Goal: Communication & Community: Answer question/provide support

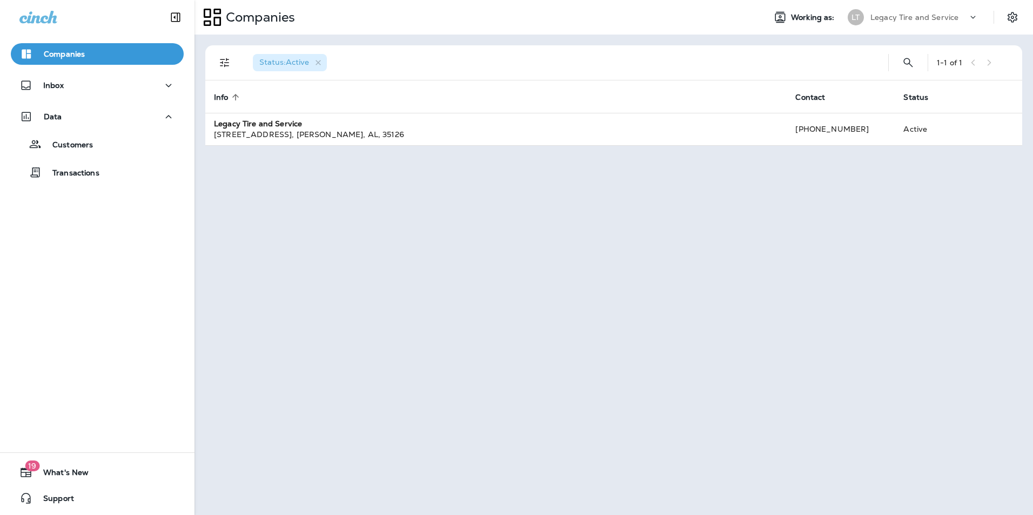
click at [918, 18] on p "Legacy Tire and Service" at bounding box center [914, 17] width 88 height 9
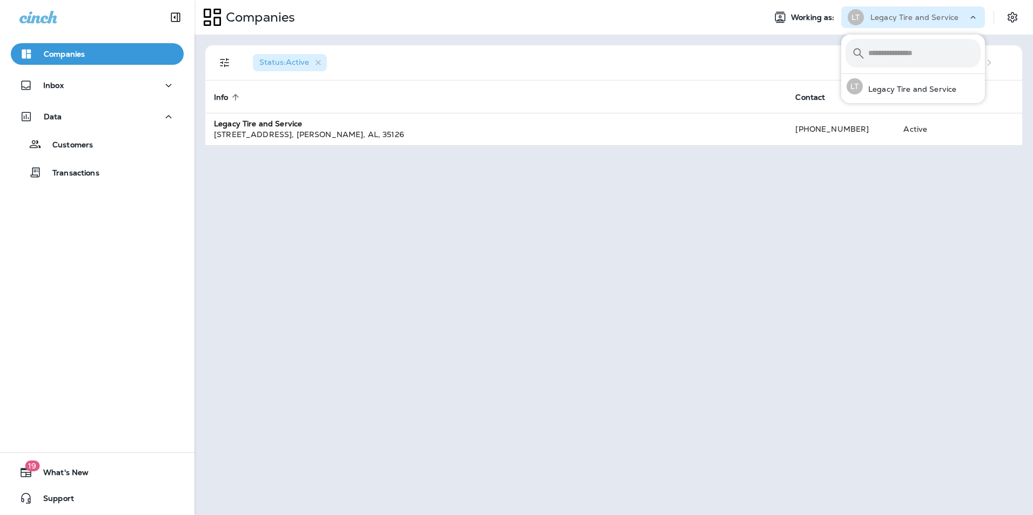
click at [715, 29] on div "Companies" at bounding box center [475, 17] width 562 height 27
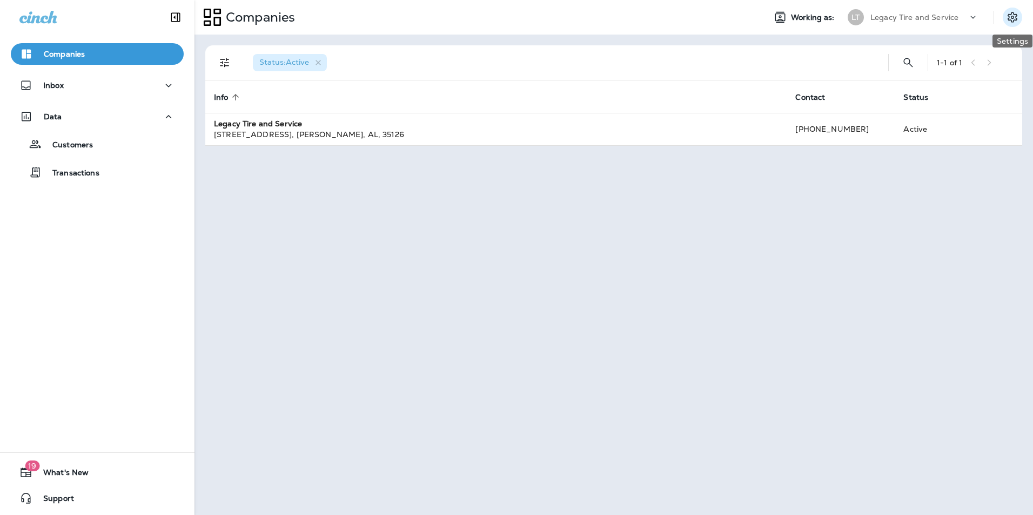
click at [1009, 21] on icon "Settings" at bounding box center [1012, 17] width 10 height 10
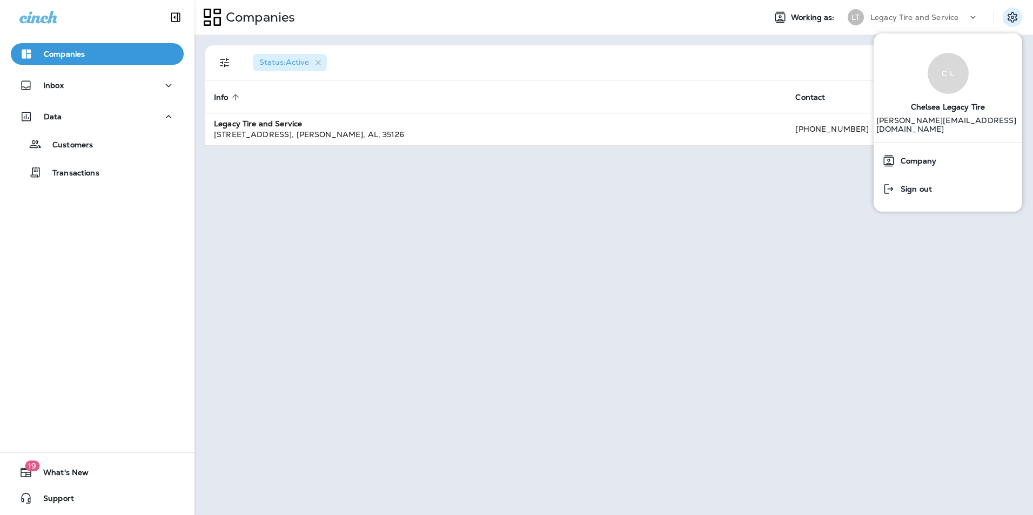
click at [735, 251] on div "Status : Active 1 - 1 of 1 Info sorted ascending Contact Status Legacy Tire and…" at bounding box center [613, 275] width 838 height 481
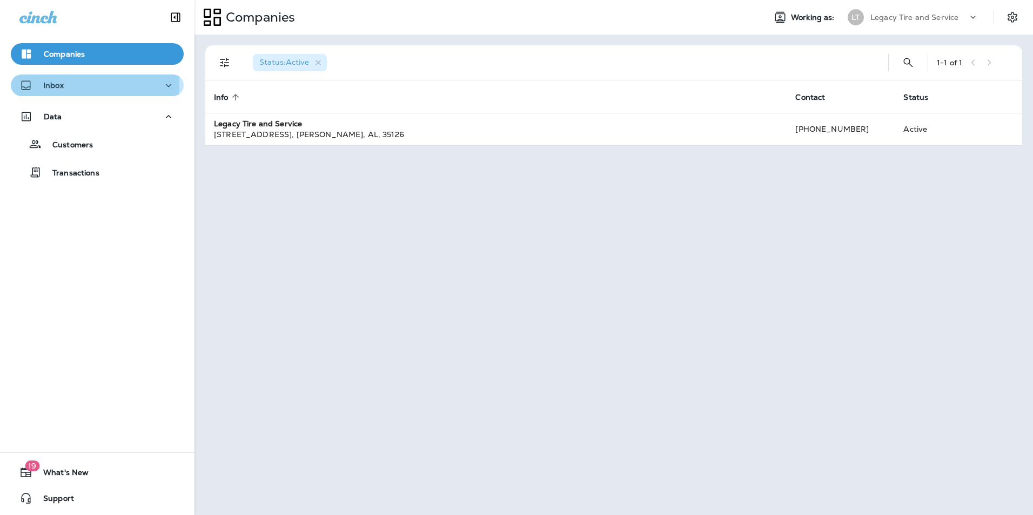
click at [65, 83] on div "Inbox" at bounding box center [97, 86] width 156 height 14
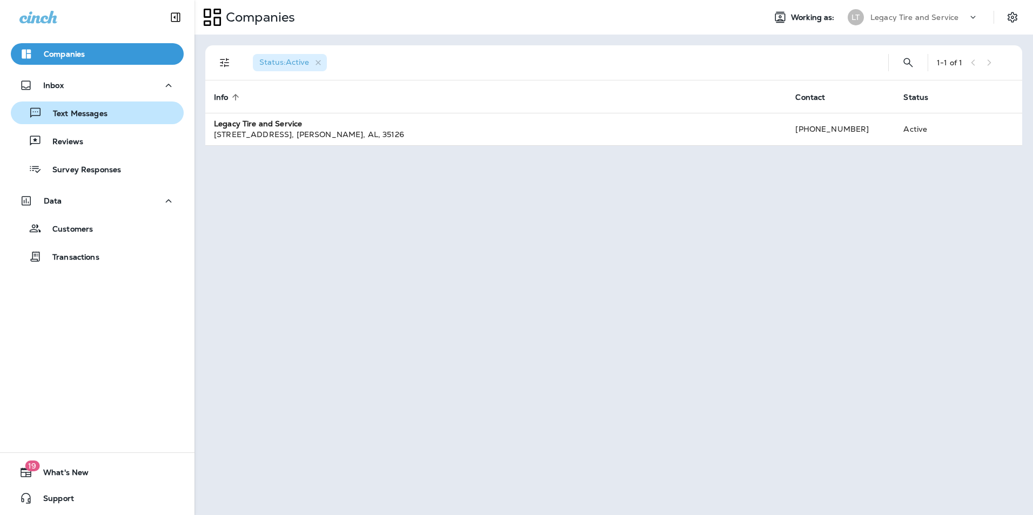
click at [68, 115] on p "Text Messages" at bounding box center [74, 114] width 65 height 10
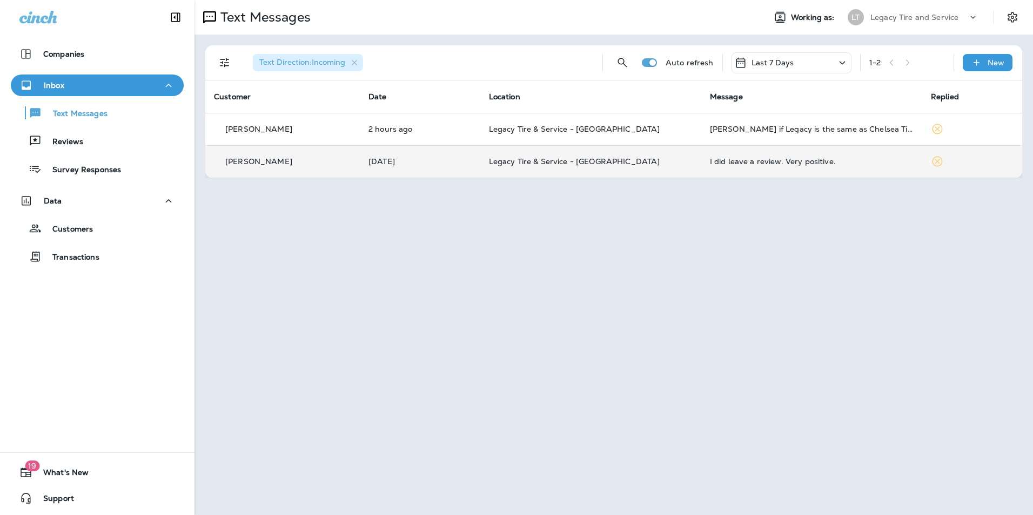
click at [880, 164] on div "I did leave a review. Very positive." at bounding box center [812, 161] width 204 height 9
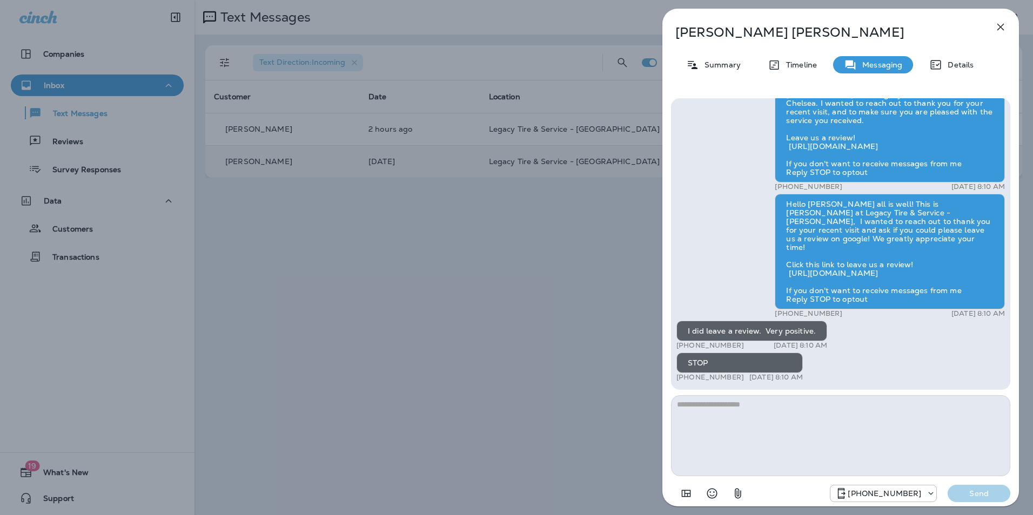
click at [999, 26] on icon "button" at bounding box center [1000, 27] width 7 height 7
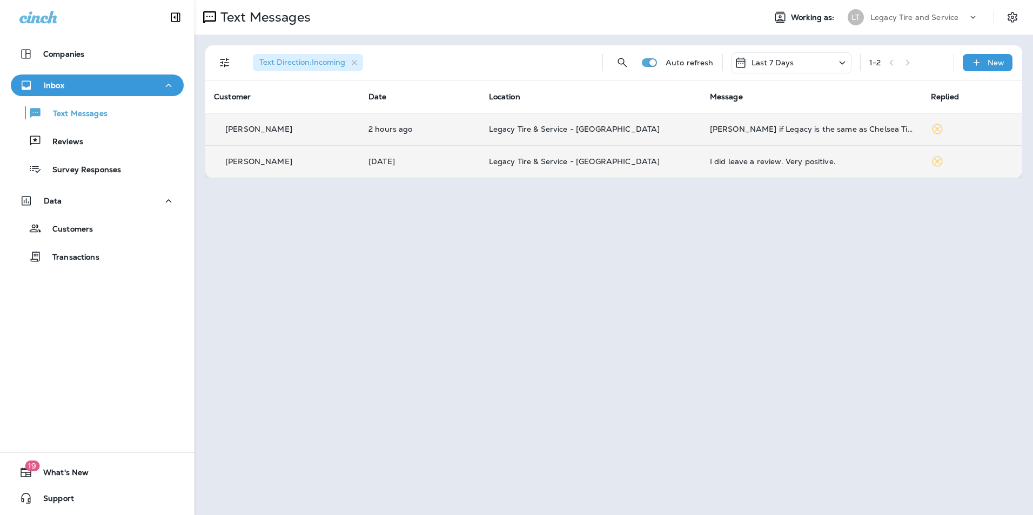
click at [635, 128] on p "Legacy Tire & Service - [GEOGRAPHIC_DATA]" at bounding box center [591, 129] width 204 height 9
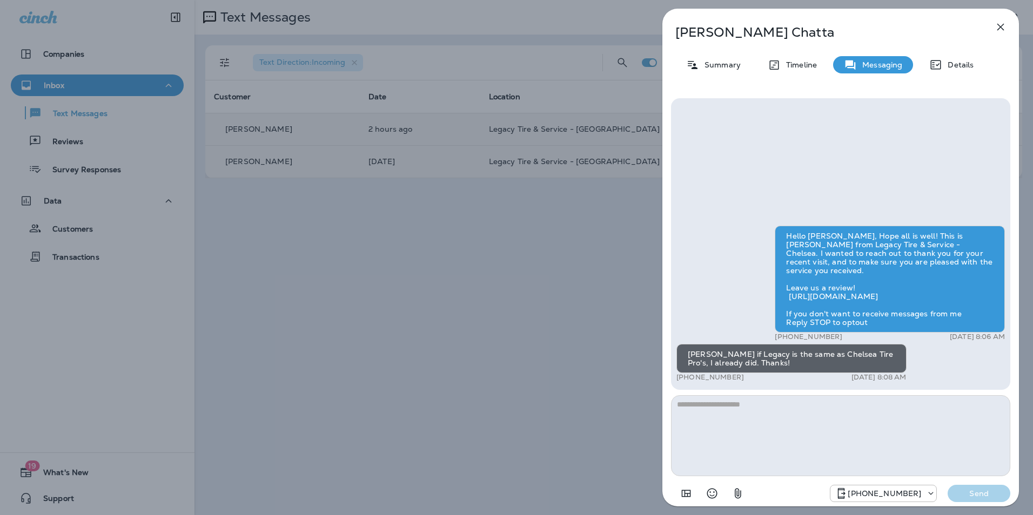
click at [715, 413] on textarea at bounding box center [840, 435] width 339 height 81
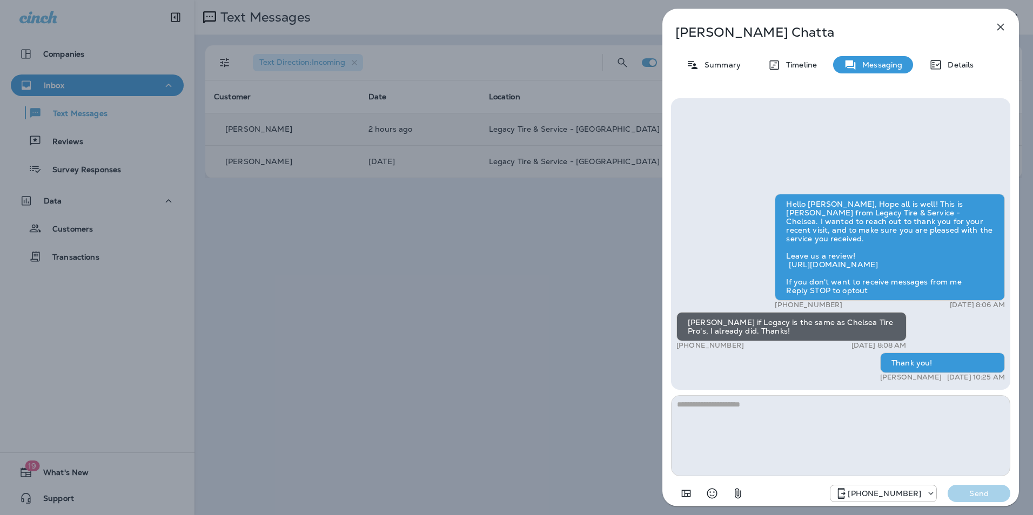
click at [1003, 30] on icon "button" at bounding box center [1000, 27] width 7 height 7
